Goal: Task Accomplishment & Management: Complete application form

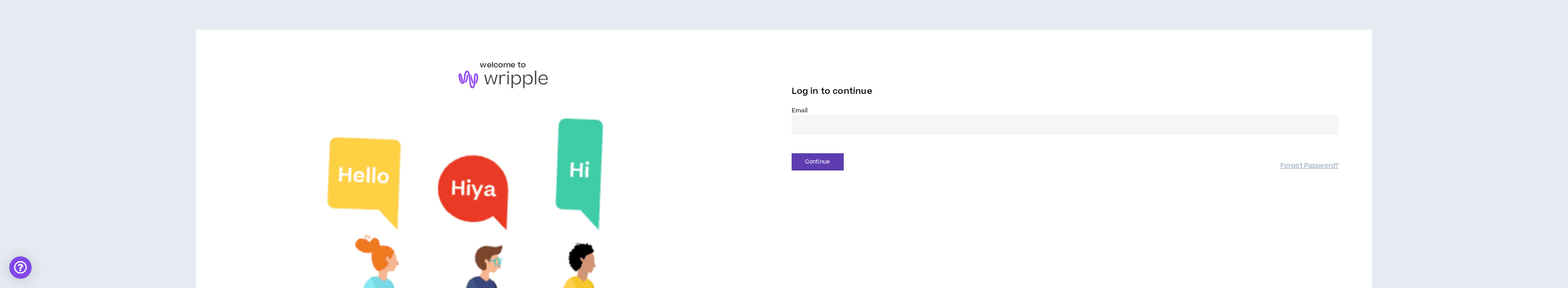
click at [833, 135] on div "Email *" at bounding box center [1065, 124] width 547 height 36
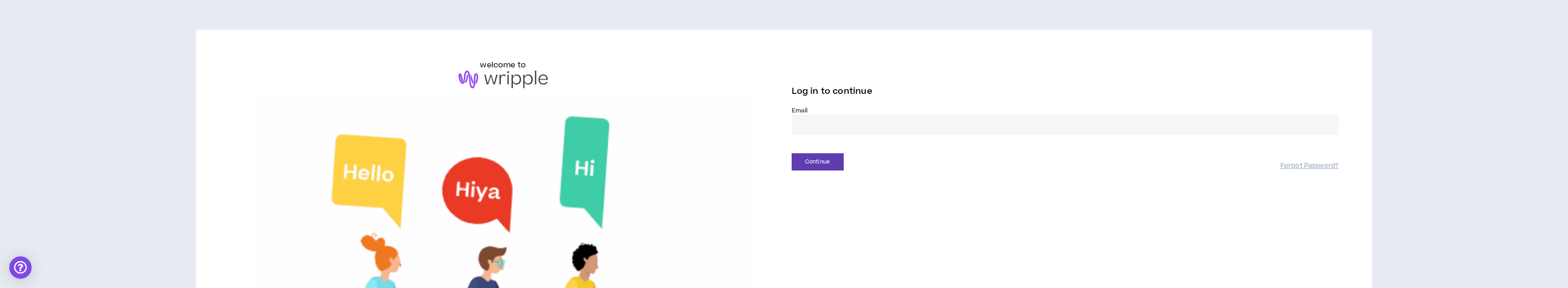
click at [832, 127] on input "email" at bounding box center [1065, 125] width 547 height 20
click at [809, 122] on input "email" at bounding box center [1065, 125] width 547 height 20
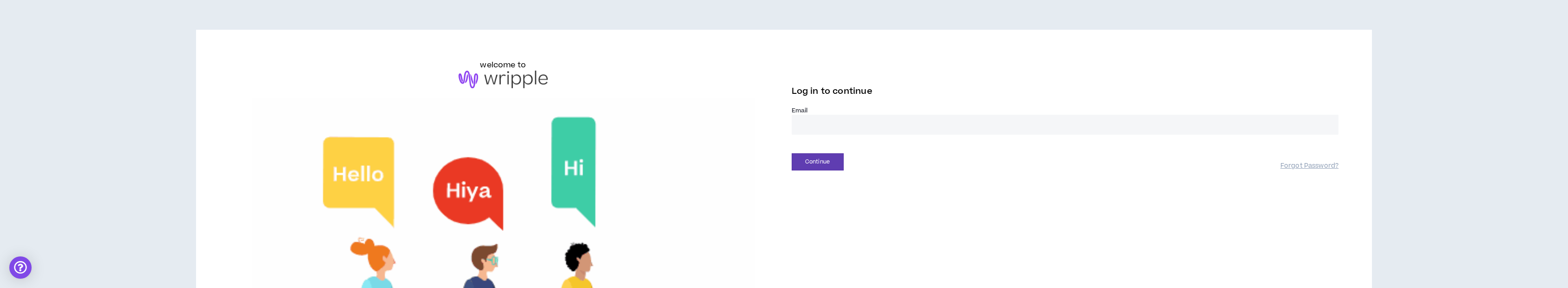
click at [816, 121] on input "email" at bounding box center [1065, 125] width 547 height 20
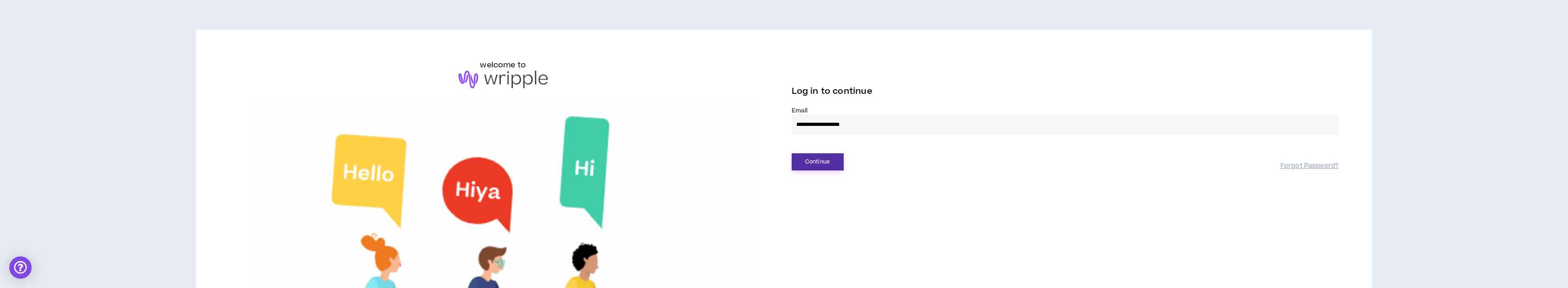
type input "**********"
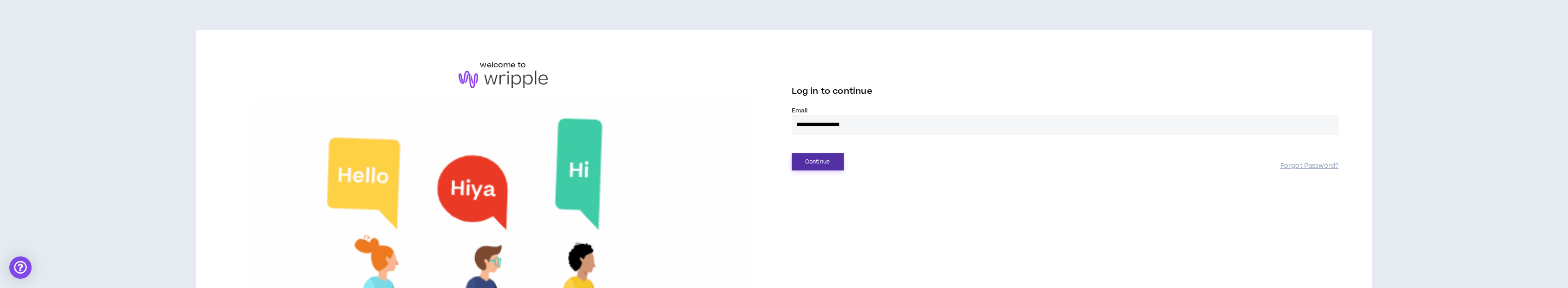
click at [823, 160] on button "Continue" at bounding box center [817, 162] width 52 height 17
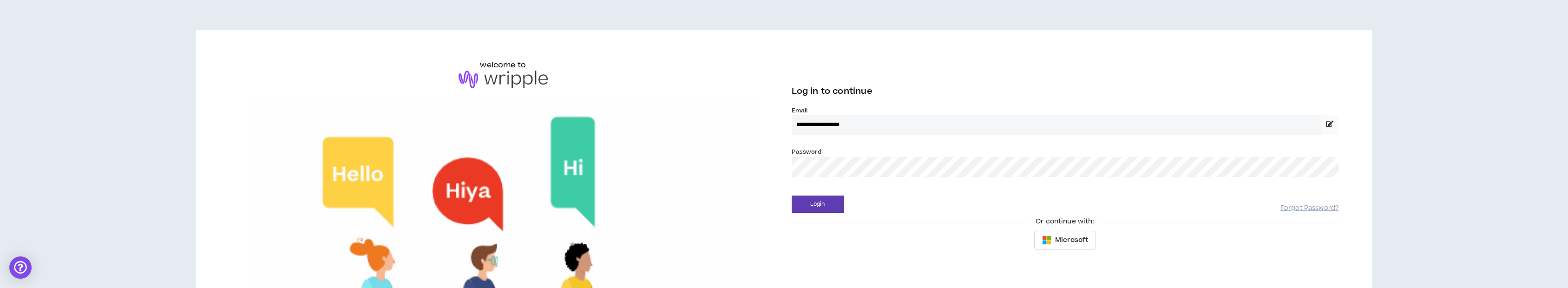
click at [792, 195] on button "Login" at bounding box center [817, 204] width 52 height 17
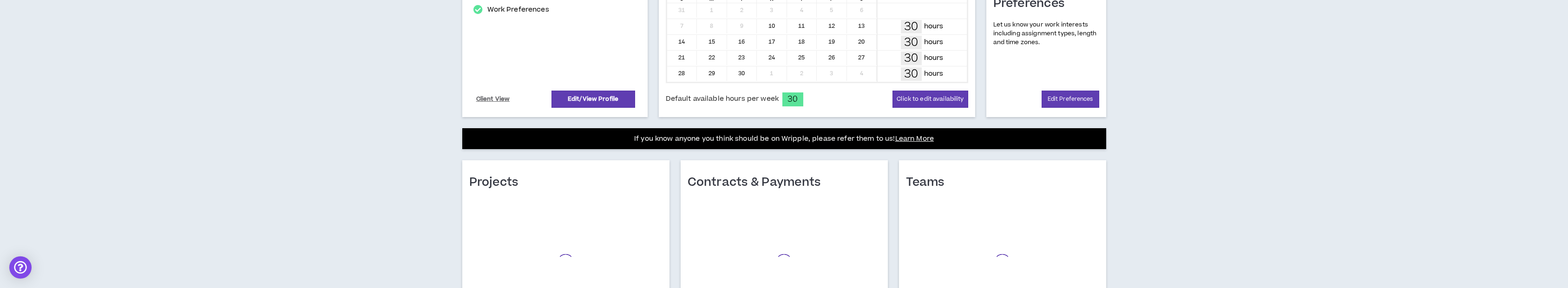
scroll to position [253, 0]
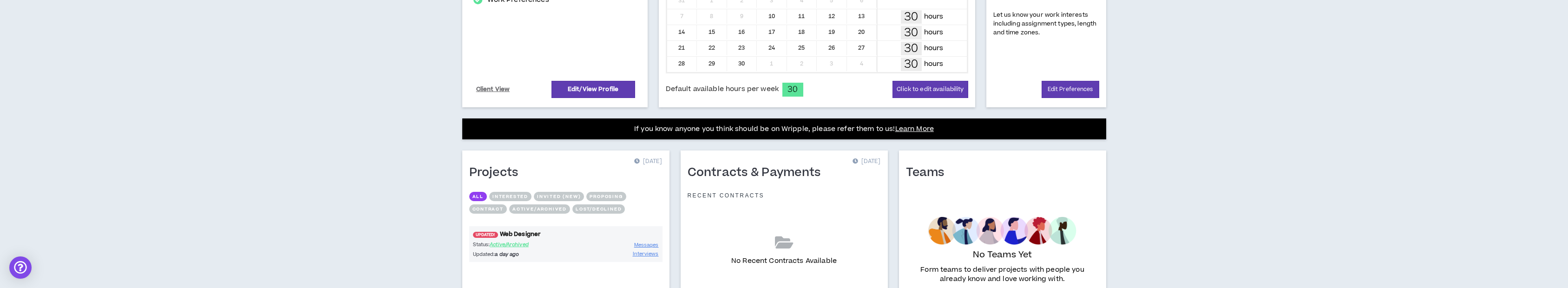
click at [479, 234] on span "UPDATED!" at bounding box center [485, 235] width 25 height 6
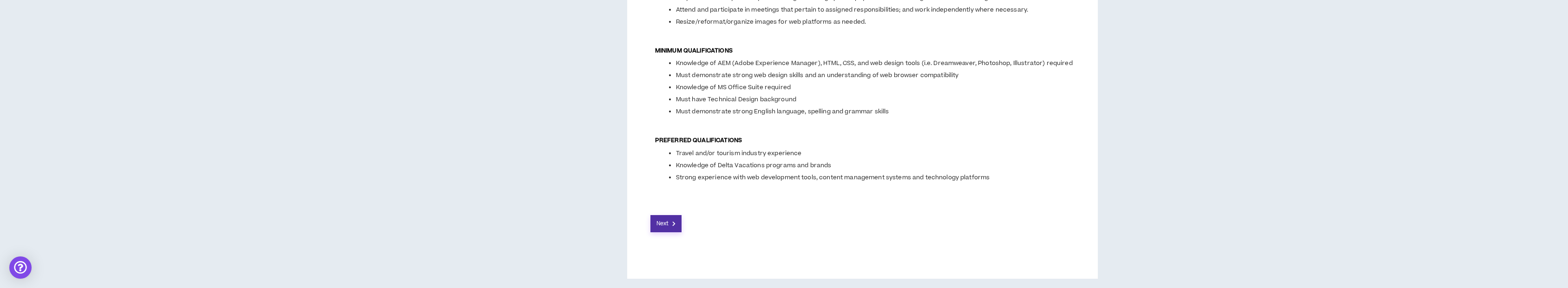
click at [663, 232] on button "Next" at bounding box center [667, 223] width 32 height 17
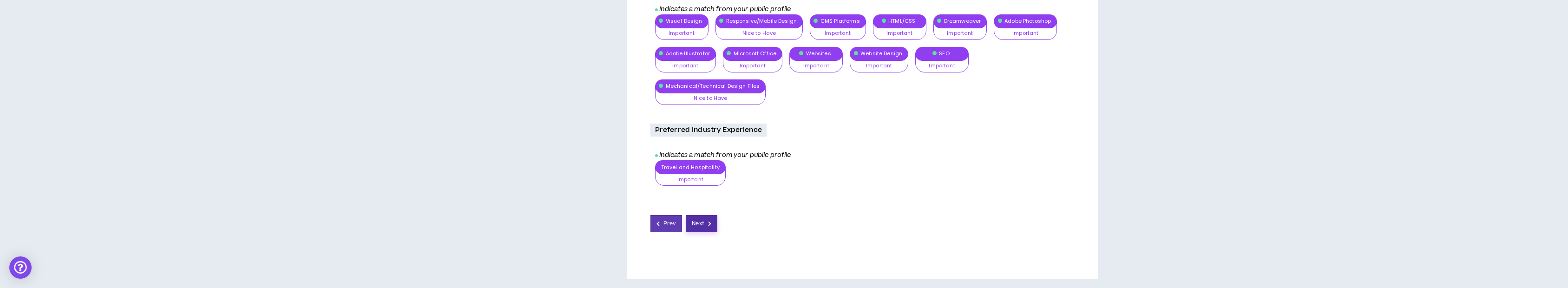
click at [716, 225] on button "Next" at bounding box center [702, 223] width 32 height 17
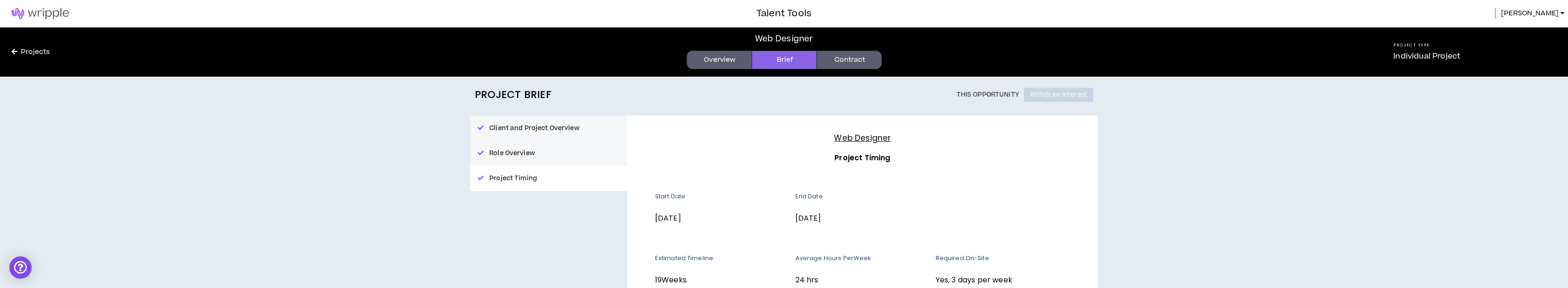
scroll to position [104, 0]
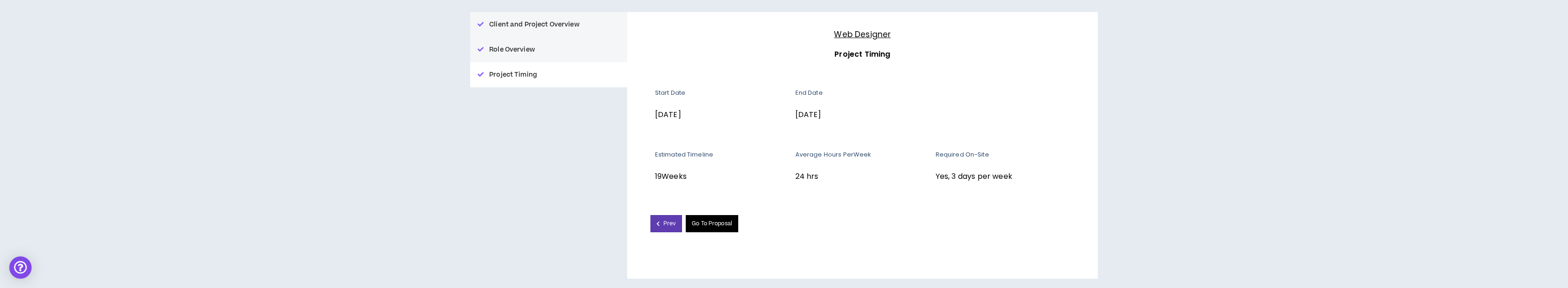
click at [724, 228] on link "Go To Proposal" at bounding box center [712, 223] width 52 height 17
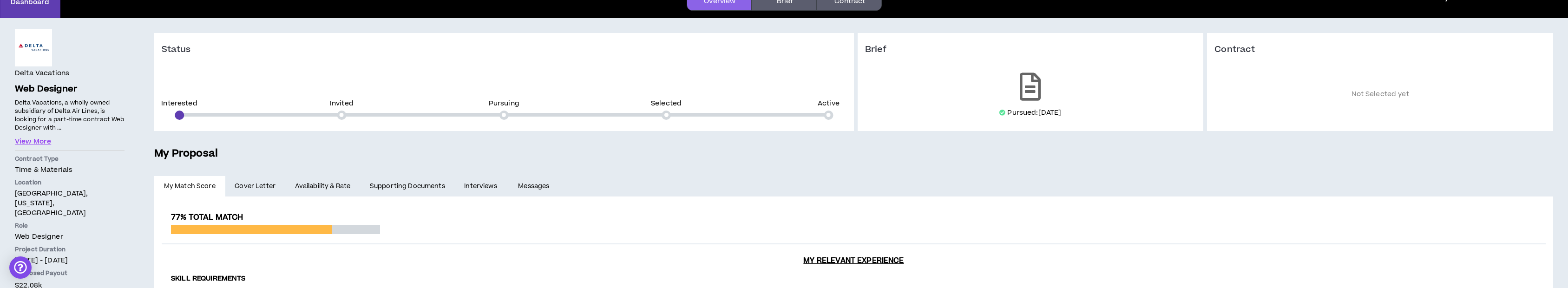
scroll to position [134, 0]
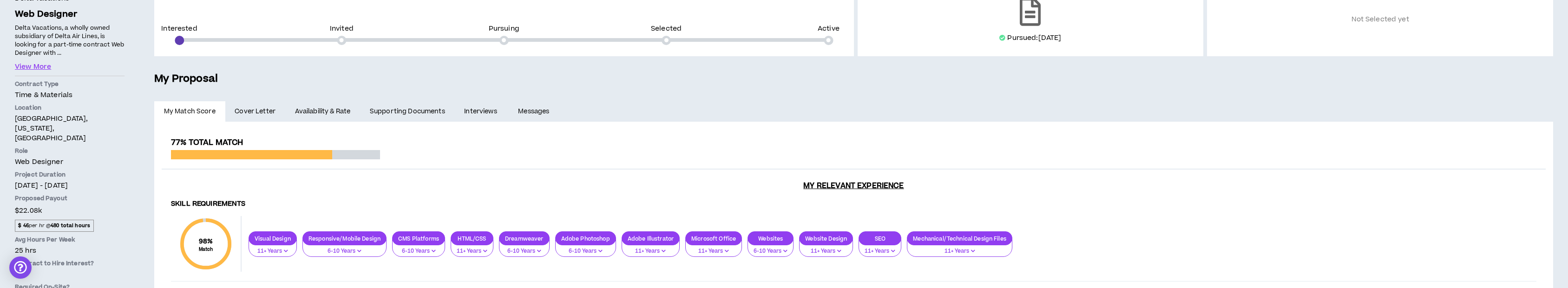
click at [345, 35] on div "Invited" at bounding box center [341, 35] width 24 height 19
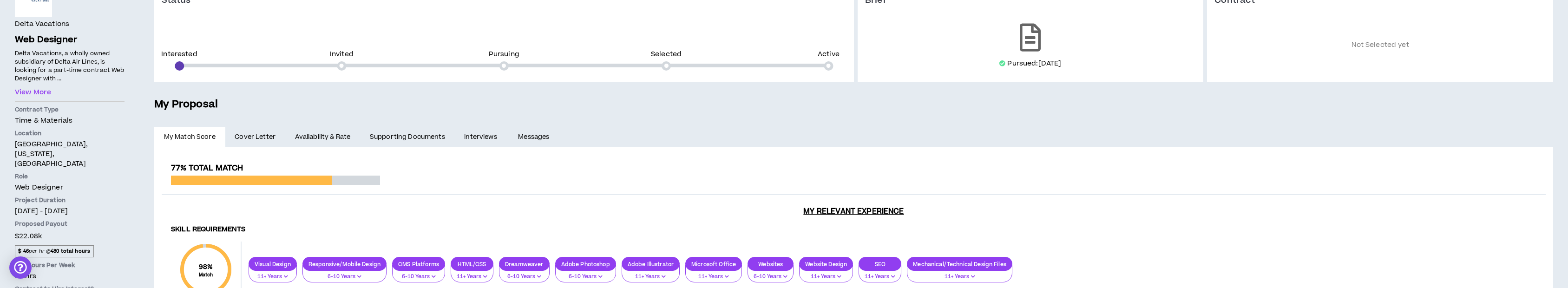
scroll to position [0, 0]
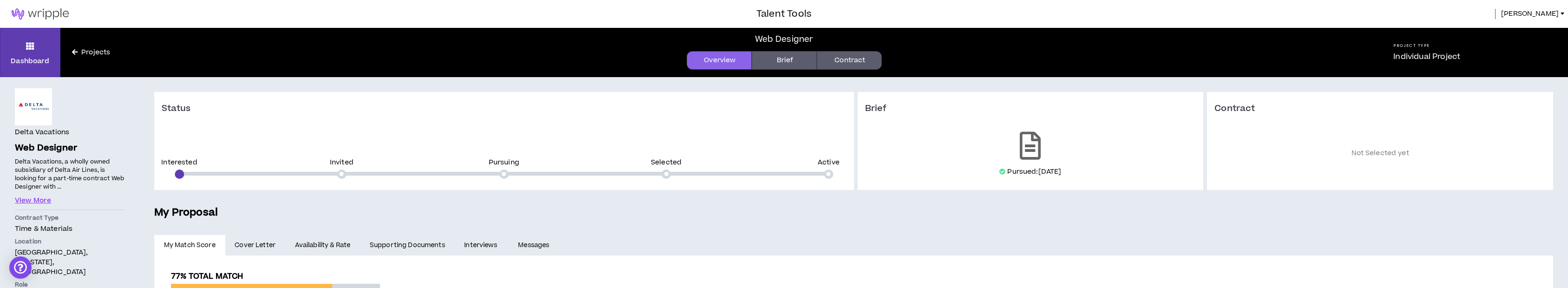
click at [850, 57] on link "Contract" at bounding box center [849, 60] width 65 height 19
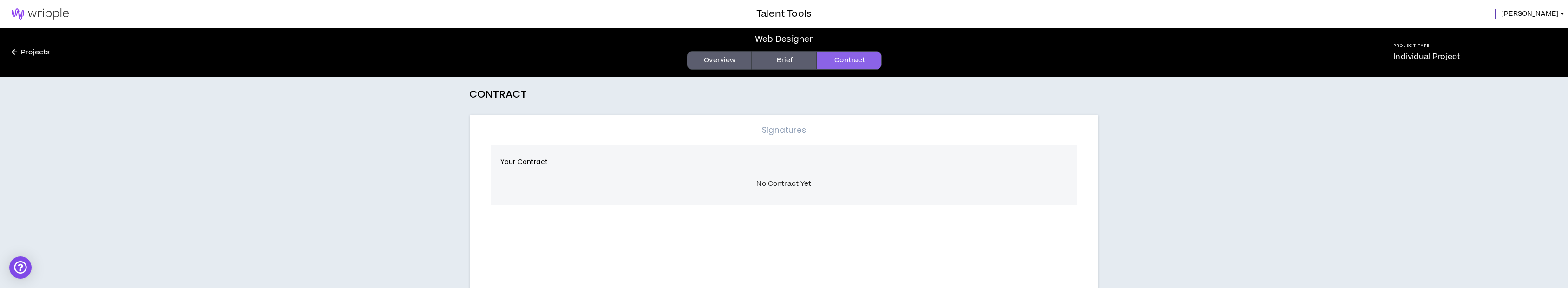
click at [37, 13] on img at bounding box center [40, 14] width 80 height 11
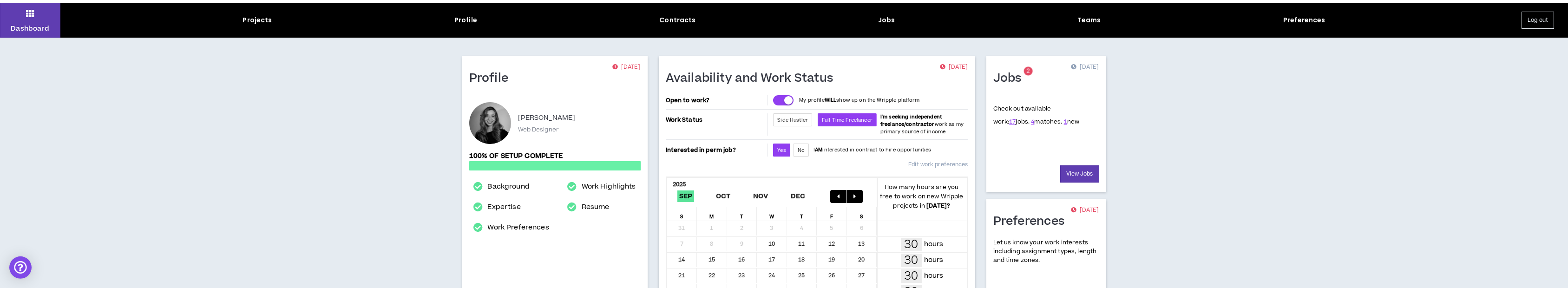
scroll to position [37, 0]
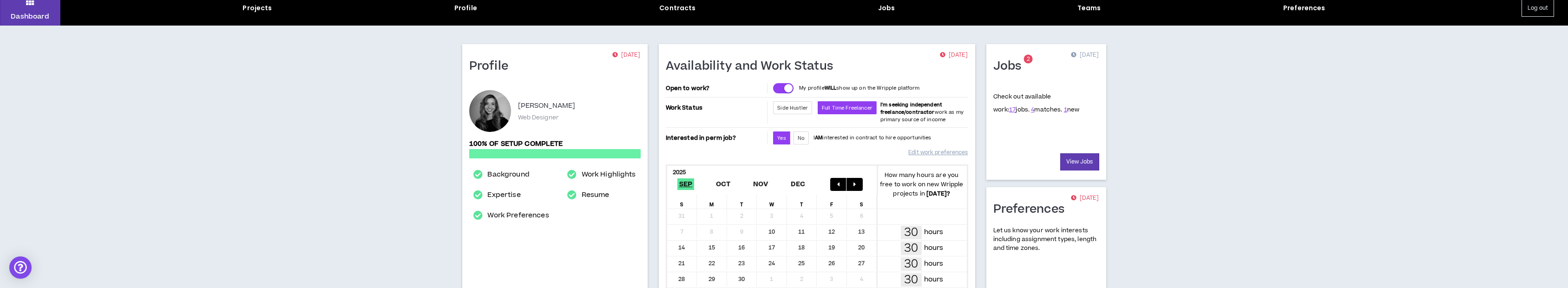
click at [1009, 111] on span "17 jobs." at bounding box center [1020, 110] width 21 height 9
click at [1009, 108] on span "17 jobs." at bounding box center [1020, 110] width 21 height 9
click at [992, 108] on div "Jobs 2 [DATE] Check out available work: 17 jobs. 4 matches. 1 new View Jobs" at bounding box center [1046, 112] width 120 height 136
click at [1009, 109] on link "17" at bounding box center [1012, 110] width 7 height 9
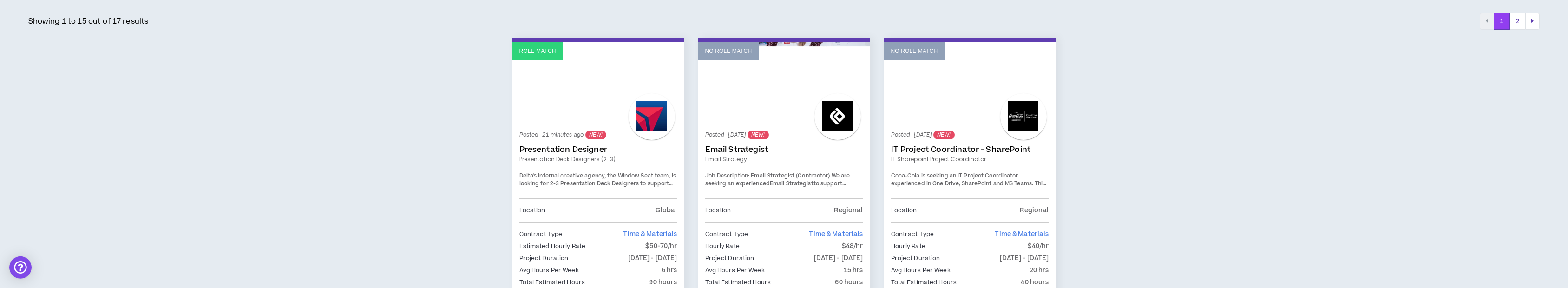
scroll to position [141, 0]
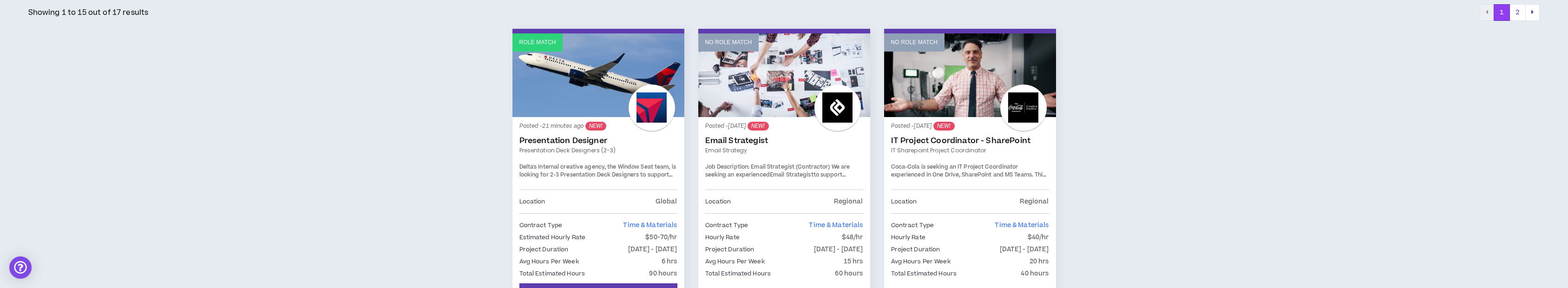
click at [634, 170] on span "Delta's internal creative agency, the Window Seat team, is looking for 2-3 Pres…" at bounding box center [597, 179] width 156 height 32
click at [636, 177] on span "Delta's internal creative agency, the Window Seat team, is looking for 2-3 Pres…" at bounding box center [597, 179] width 156 height 32
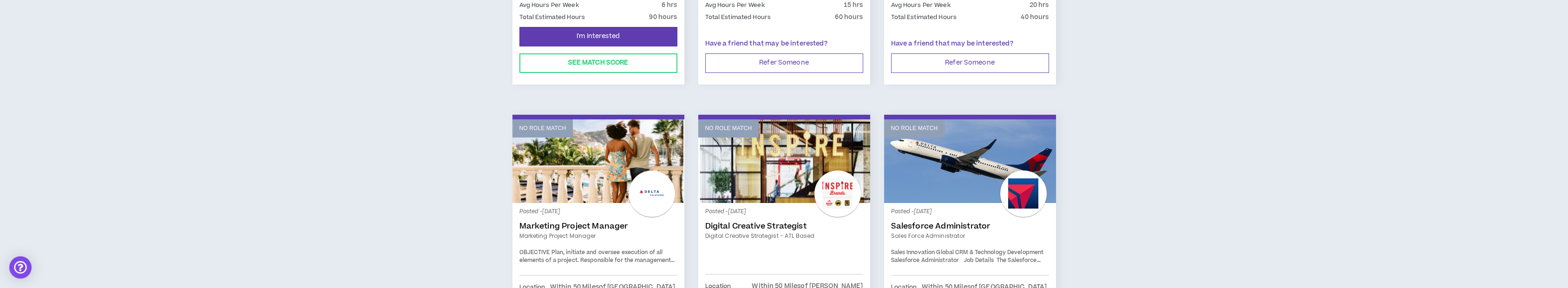
scroll to position [238, 0]
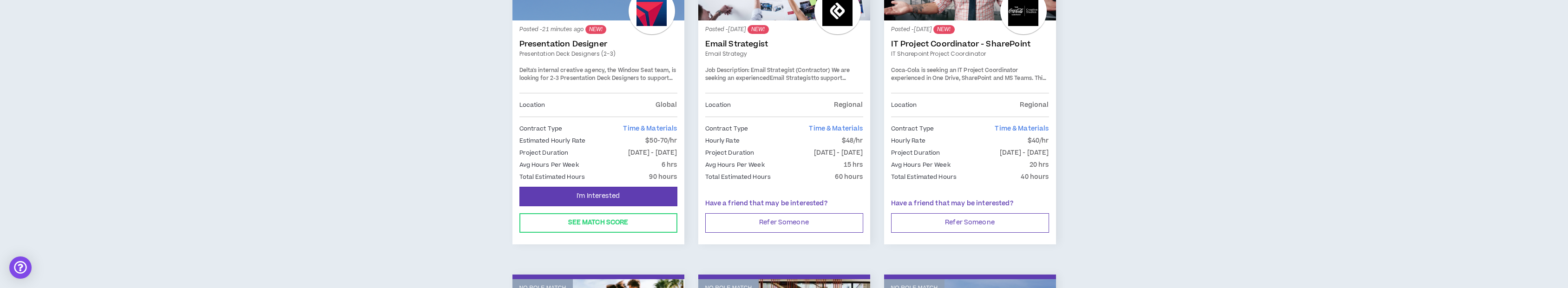
click at [645, 122] on div "Contract Type Time & Materials Estimated Hourly Rate $50-70/hr Project Duration…" at bounding box center [598, 150] width 158 height 68
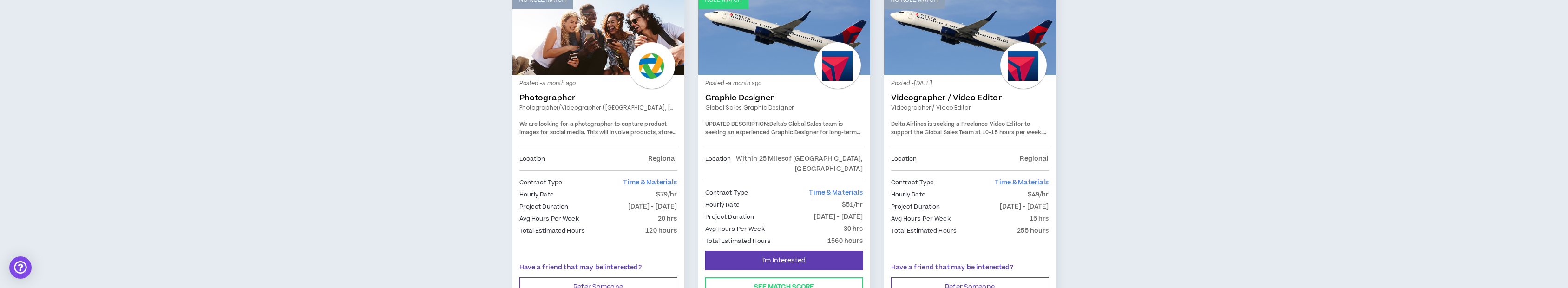
scroll to position [1646, 0]
